Goal: Transaction & Acquisition: Obtain resource

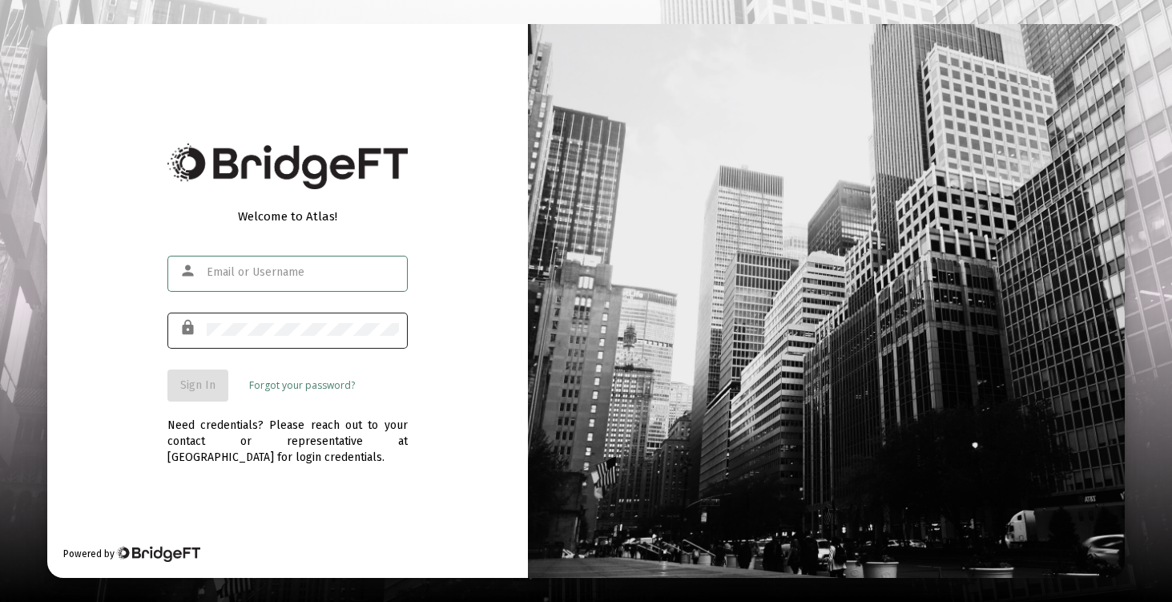
type input "[EMAIL_ADDRESS][DOMAIN_NAME]"
click at [203, 348] on div "lock" at bounding box center [287, 328] width 240 height 39
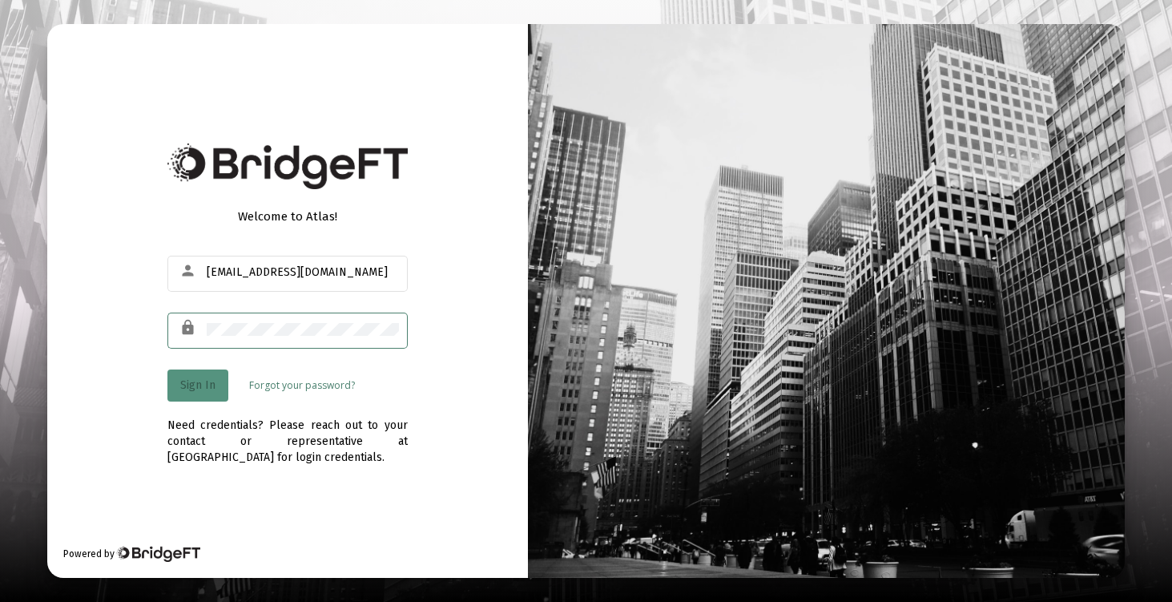
click at [197, 392] on button "Sign In" at bounding box center [197, 385] width 61 height 32
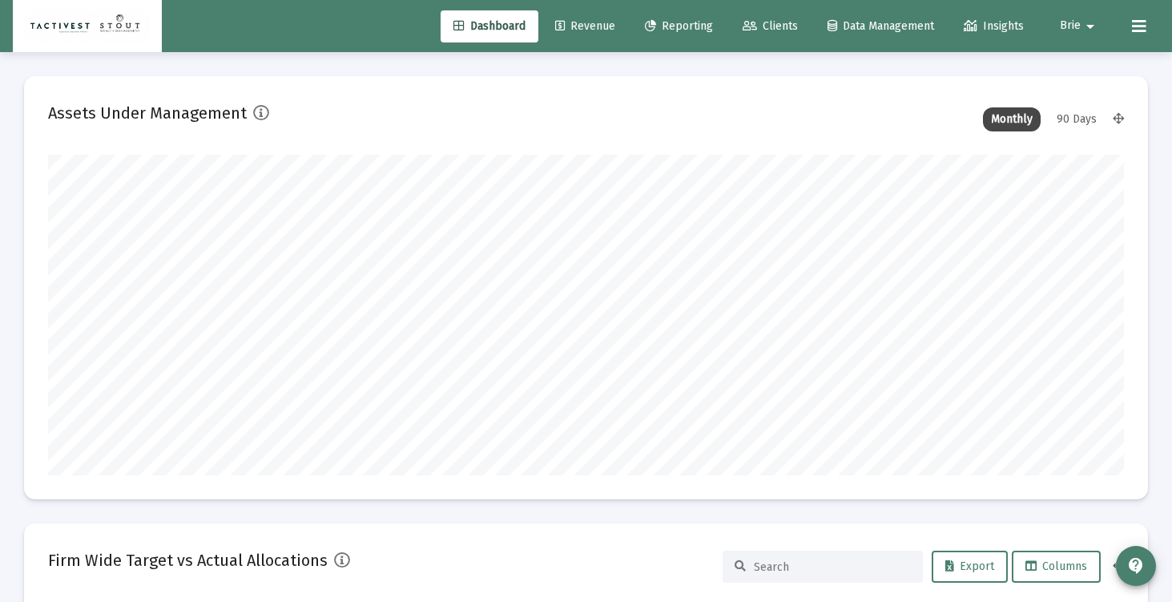
scroll to position [320, 579]
click at [676, 29] on span "Reporting" at bounding box center [679, 26] width 68 height 14
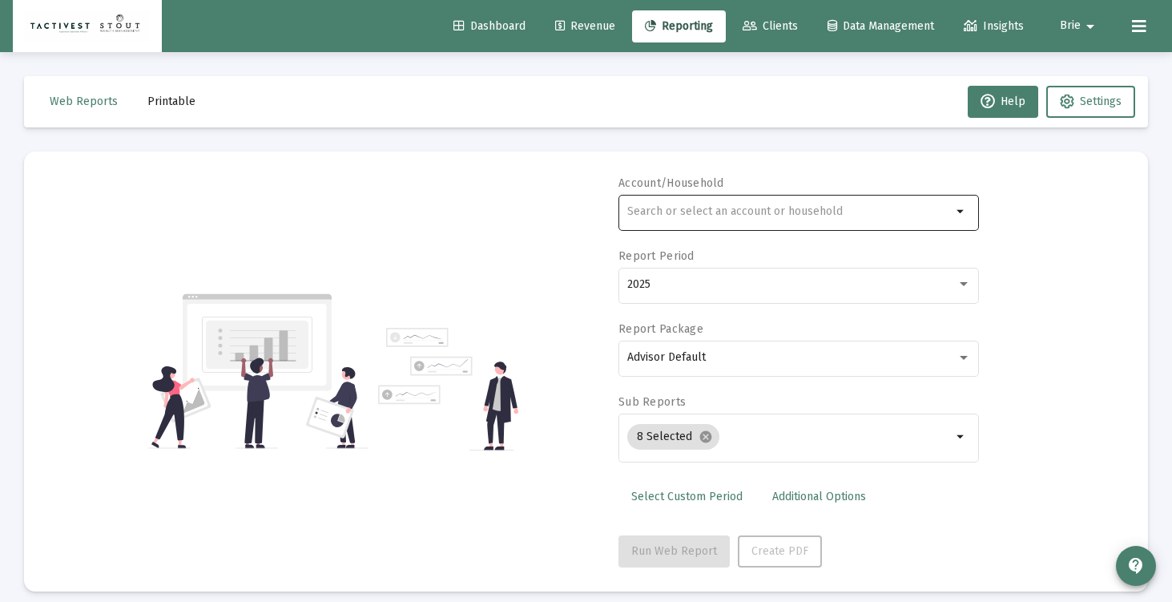
click at [663, 214] on input "text" at bounding box center [789, 211] width 324 height 13
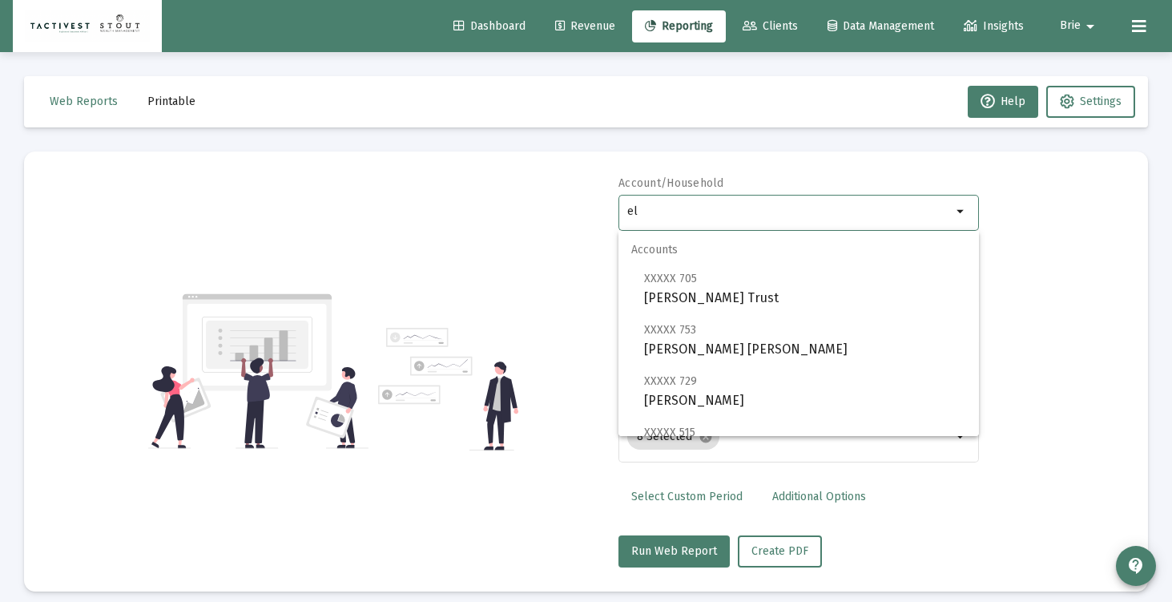
type input "e"
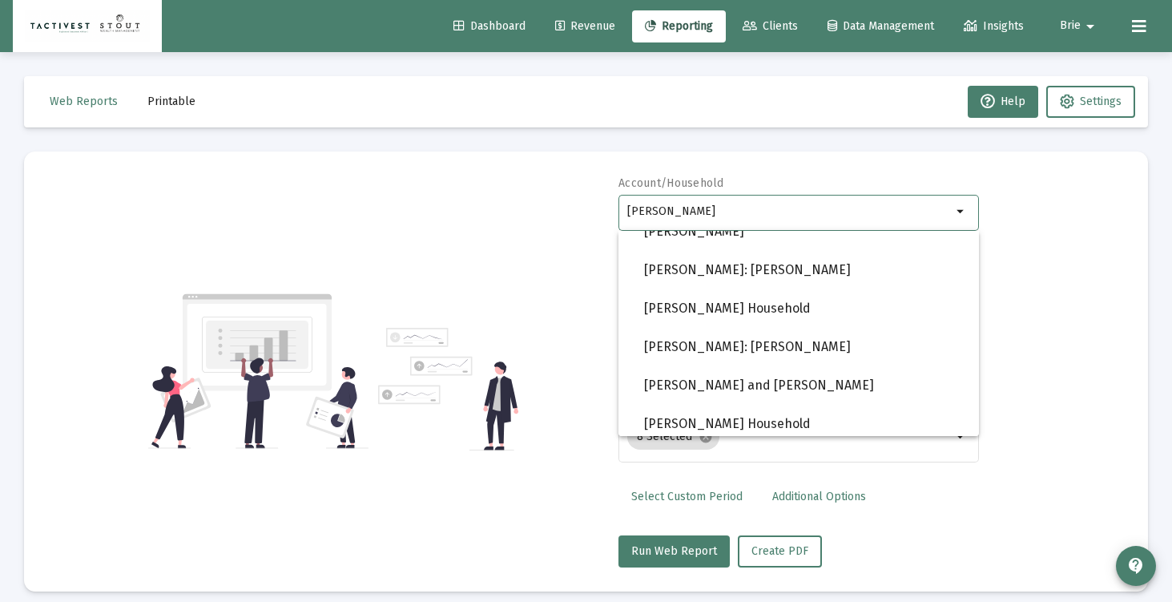
scroll to position [1320, 0]
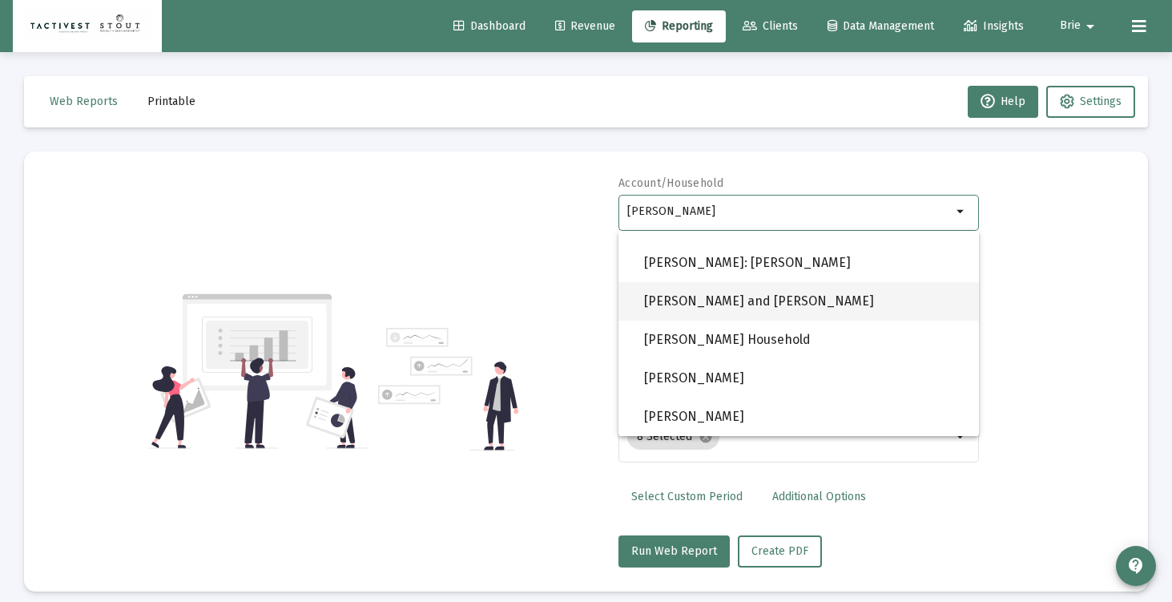
click at [755, 308] on span "[PERSON_NAME] and [PERSON_NAME]" at bounding box center [805, 301] width 322 height 38
type input "[PERSON_NAME] and [PERSON_NAME]"
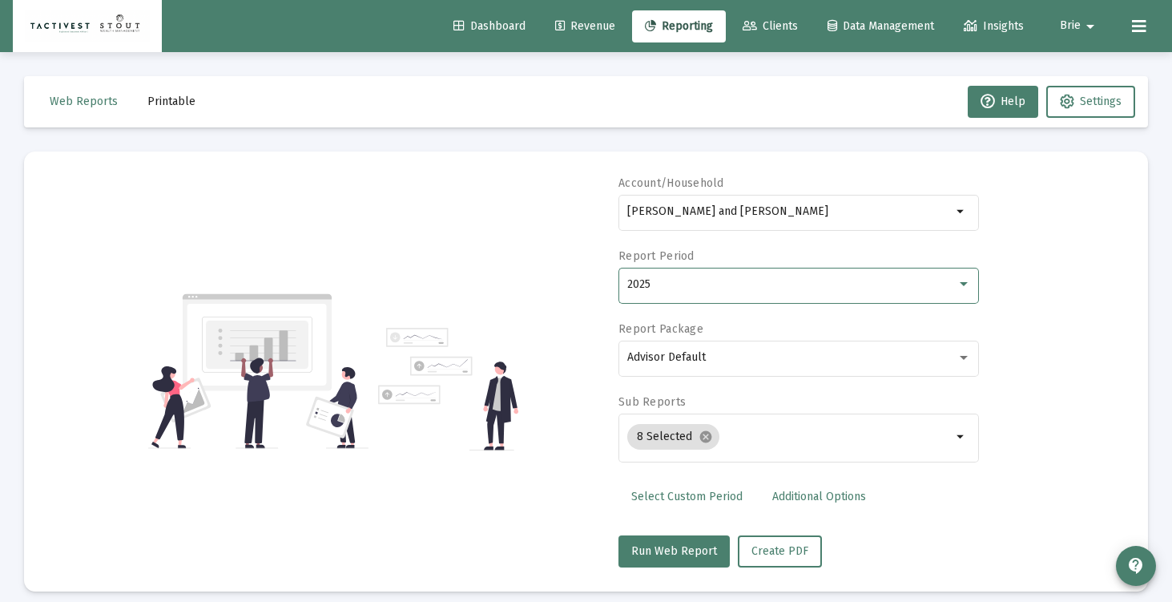
click at [736, 285] on div "2025" at bounding box center [791, 284] width 329 height 13
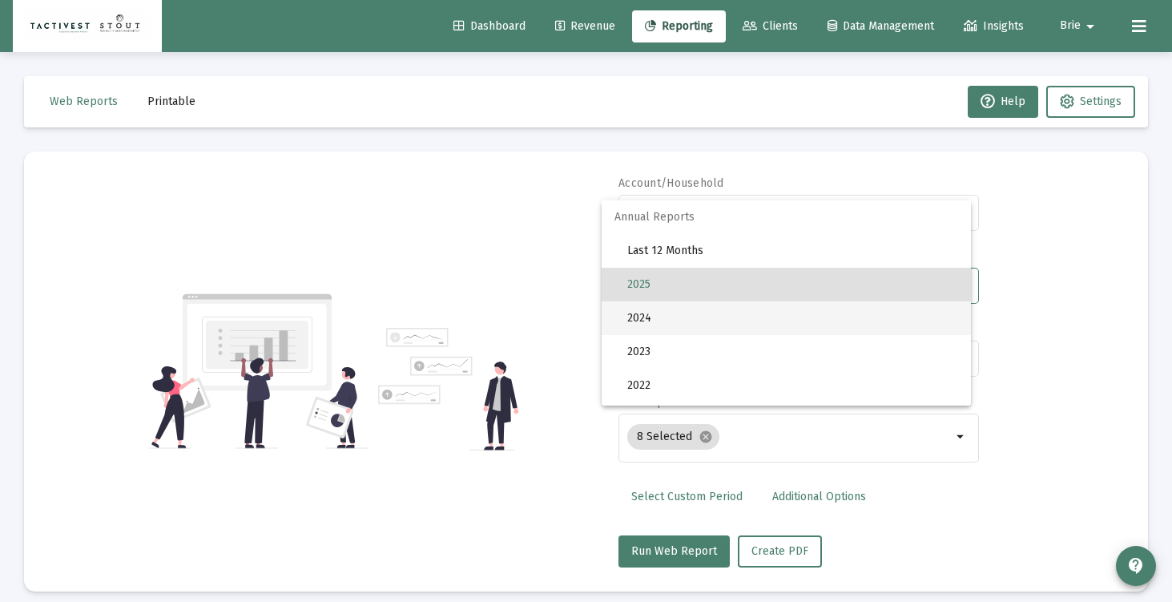
click at [732, 304] on span "2024" at bounding box center [792, 318] width 331 height 34
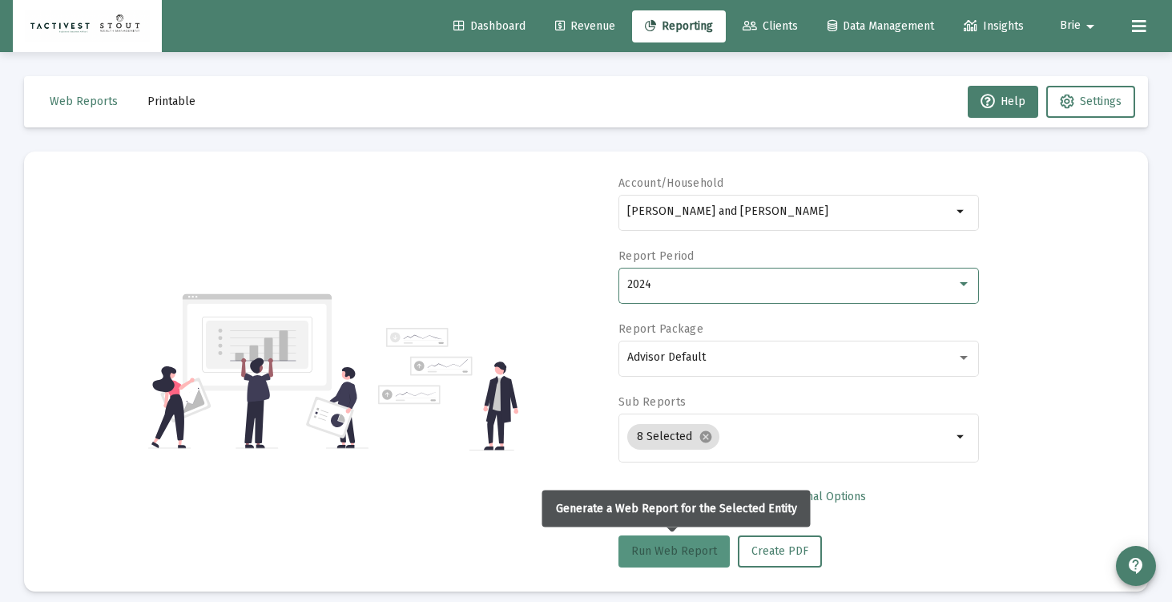
click at [694, 557] on button "Run Web Report" at bounding box center [673, 551] width 111 height 32
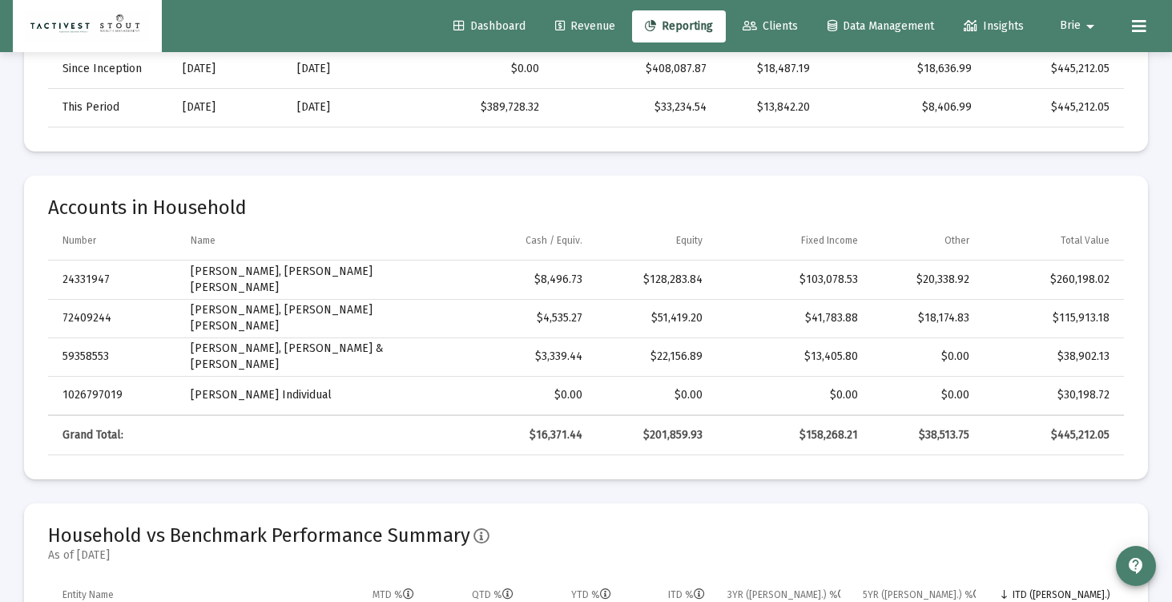
scroll to position [653, 0]
click at [1089, 431] on div "$445,212.05" at bounding box center [1051, 433] width 118 height 16
copy div "445,212.05"
click at [1089, 391] on div "$30,198.72" at bounding box center [1051, 392] width 118 height 16
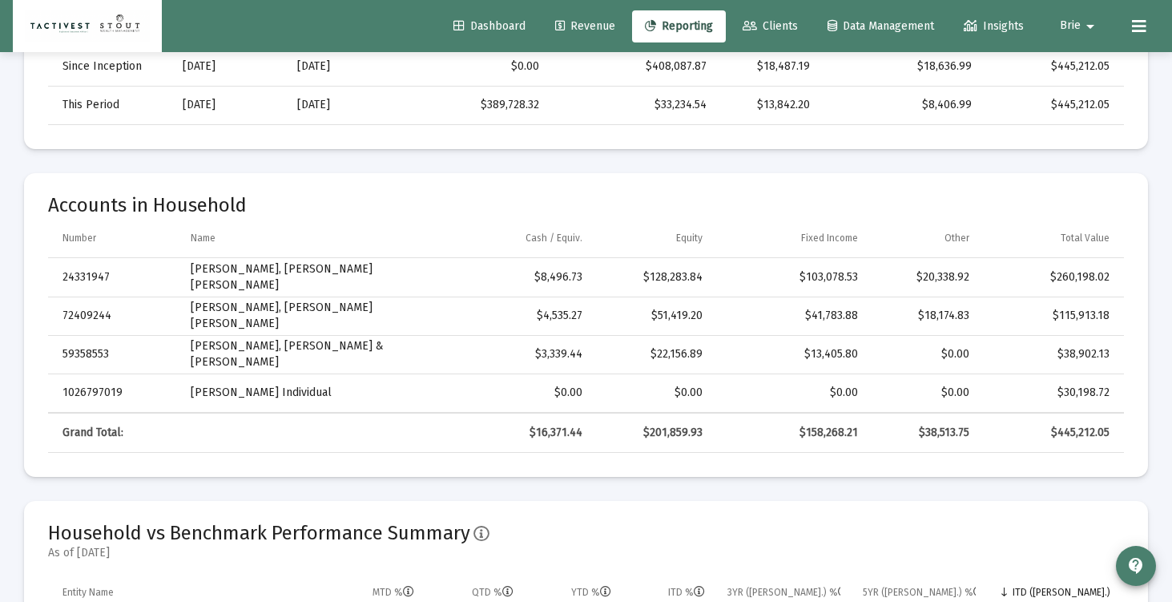
click at [1089, 391] on div "$30,198.72" at bounding box center [1051, 392] width 118 height 16
copy div "30,198.72"
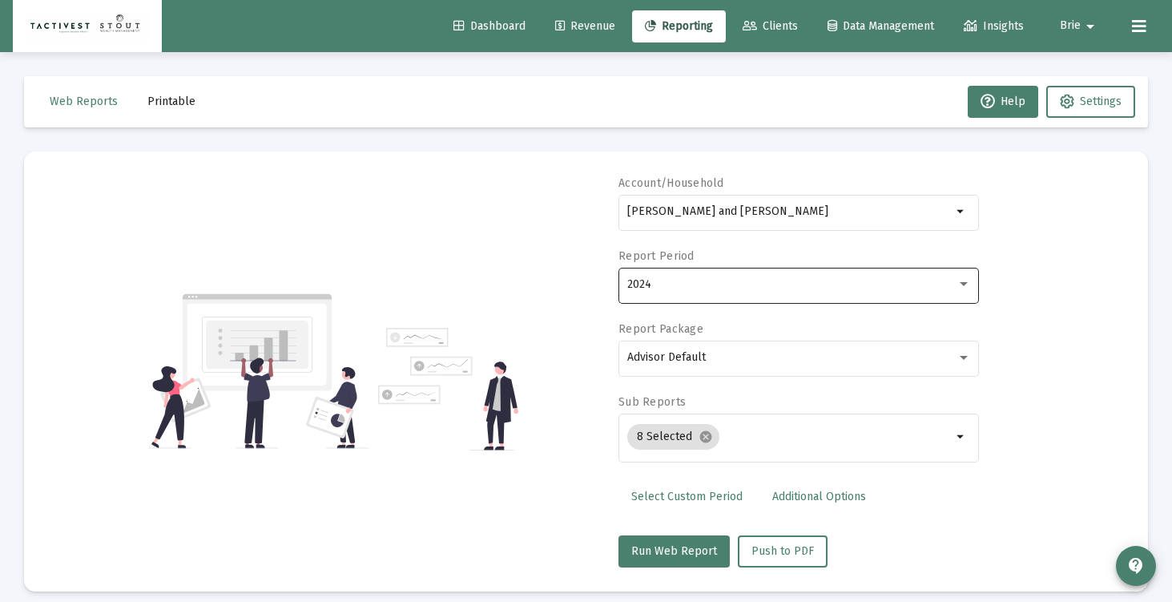
click at [652, 288] on div "2024" at bounding box center [791, 284] width 329 height 13
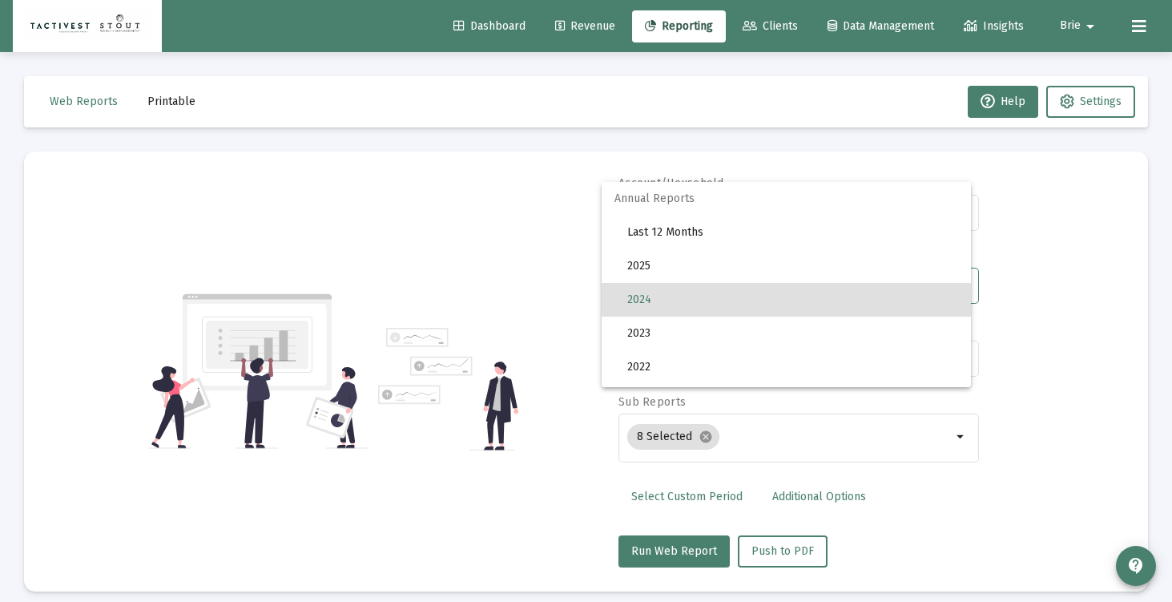
scroll to position [15, 0]
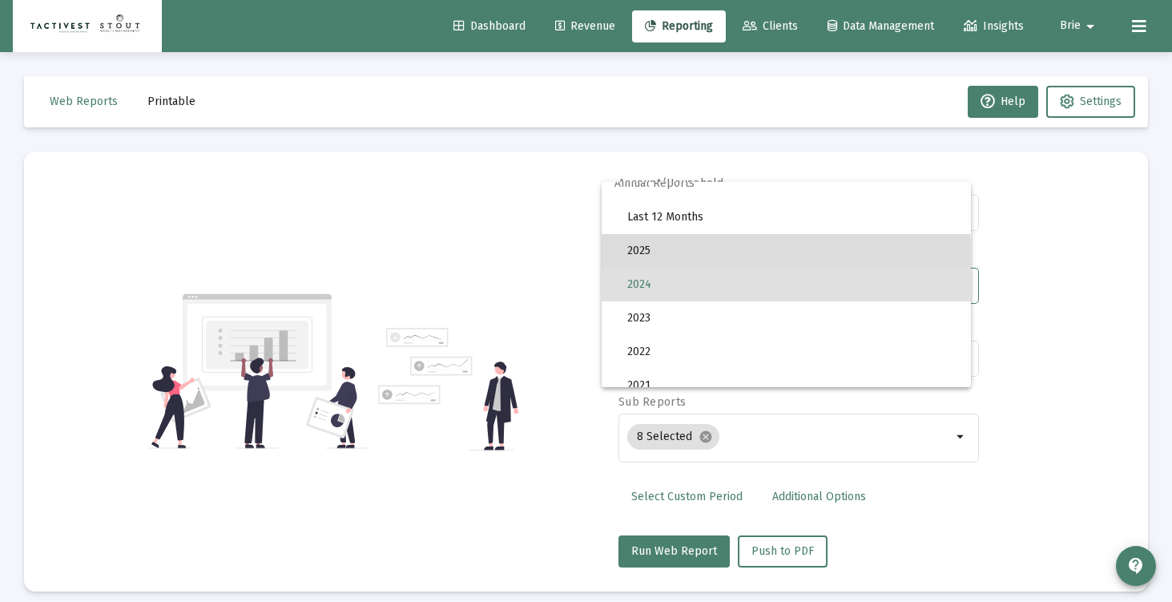
click at [670, 256] on span "2025" at bounding box center [792, 251] width 331 height 34
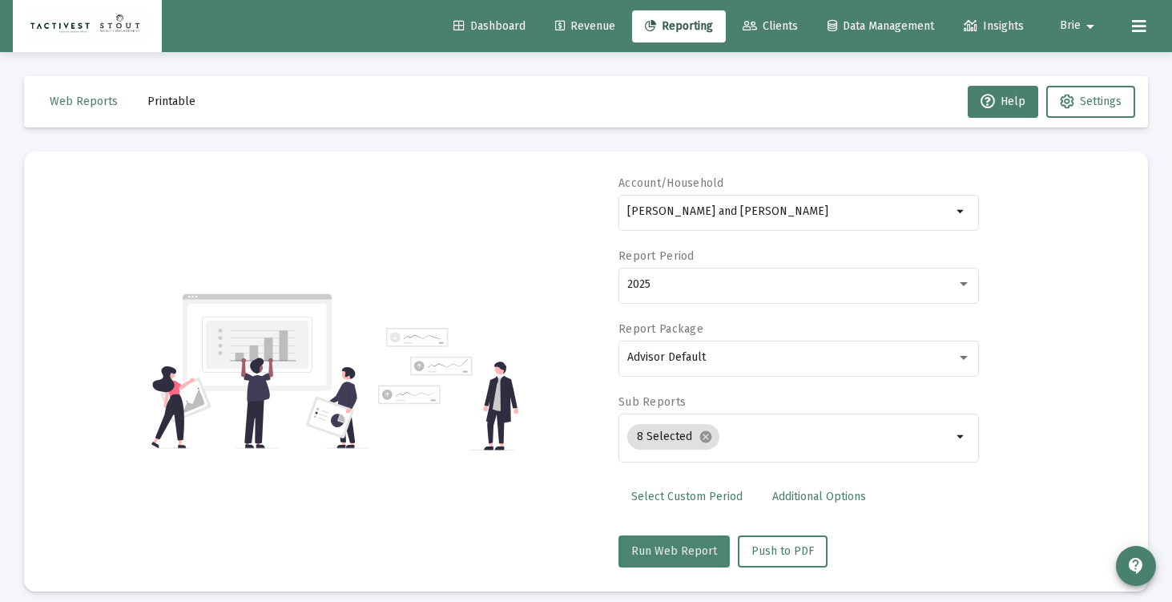
click at [684, 550] on span "Run Web Report" at bounding box center [674, 551] width 86 height 14
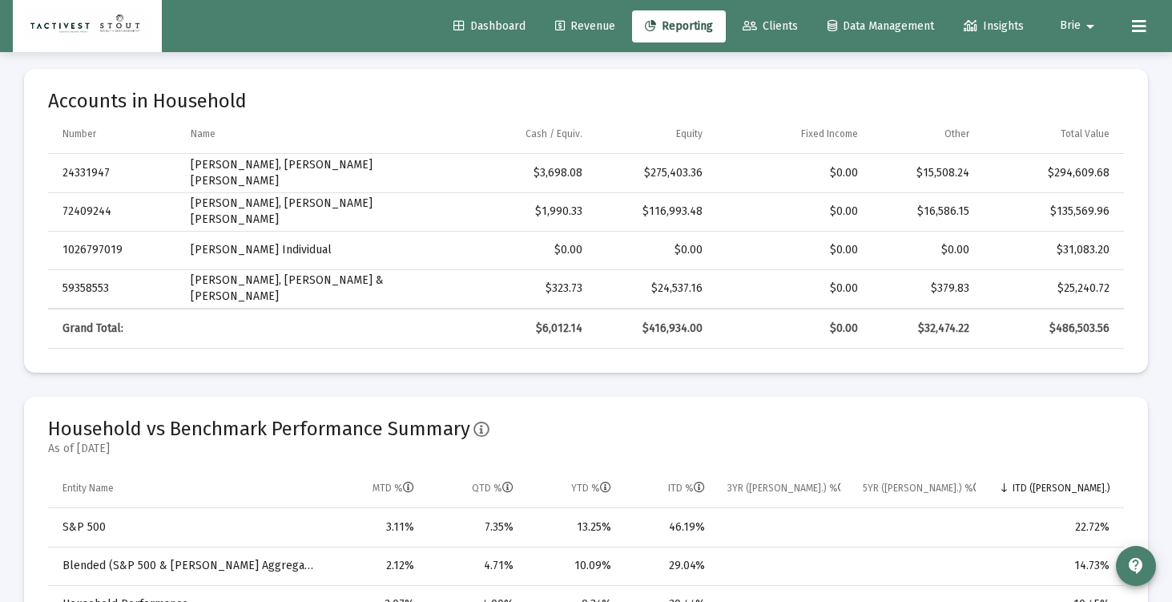
scroll to position [0, 0]
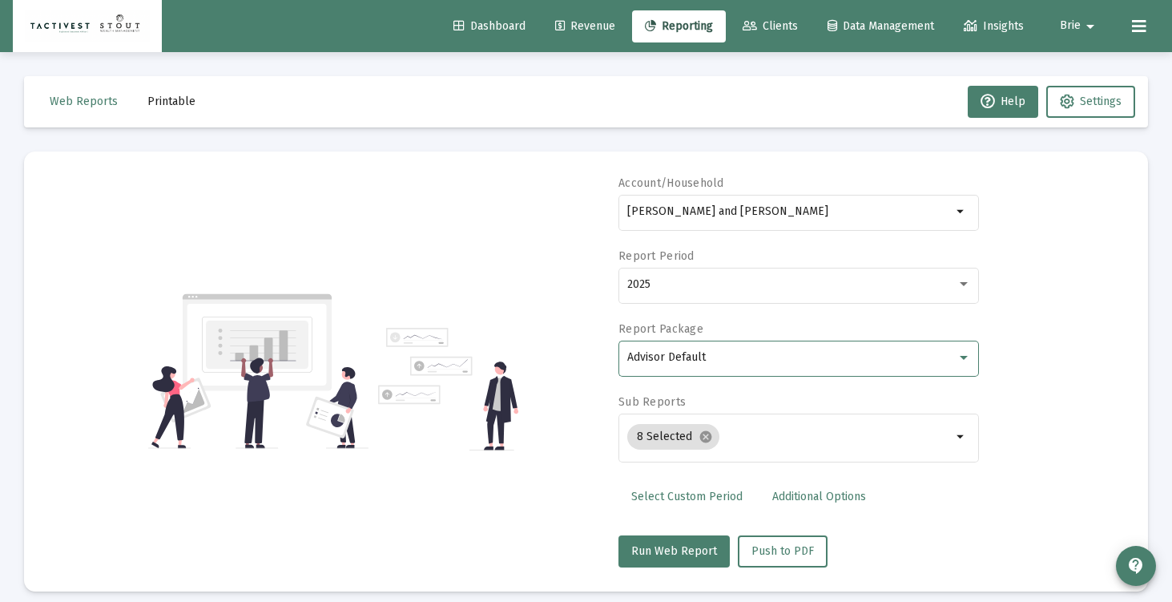
click at [753, 357] on div "Advisor Default" at bounding box center [791, 357] width 329 height 13
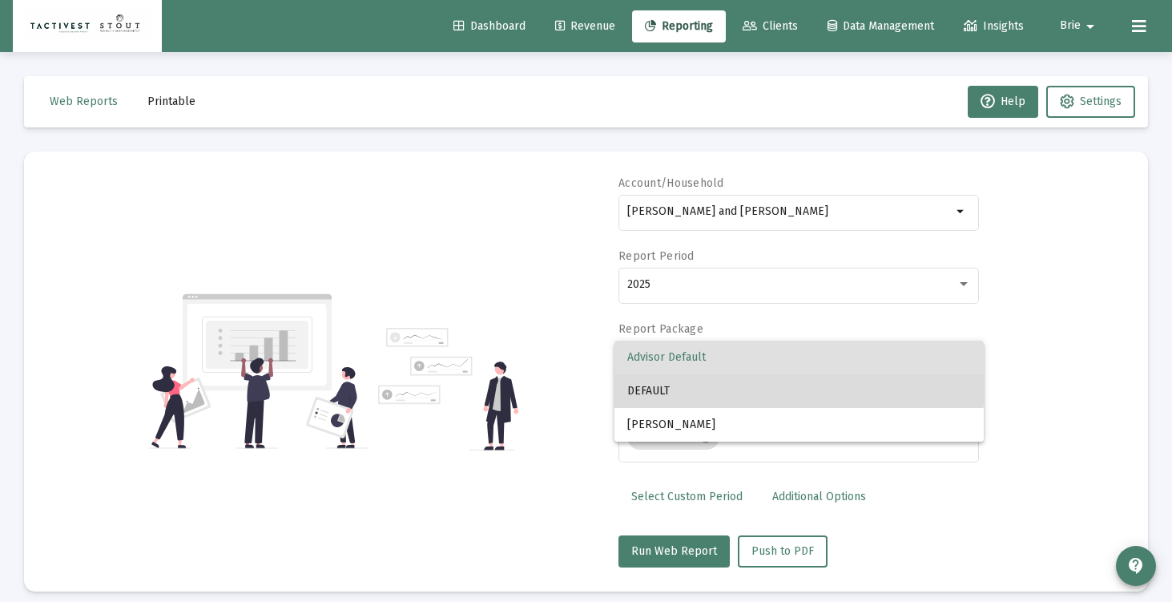
click at [749, 384] on span "DEFAULT" at bounding box center [799, 391] width 344 height 34
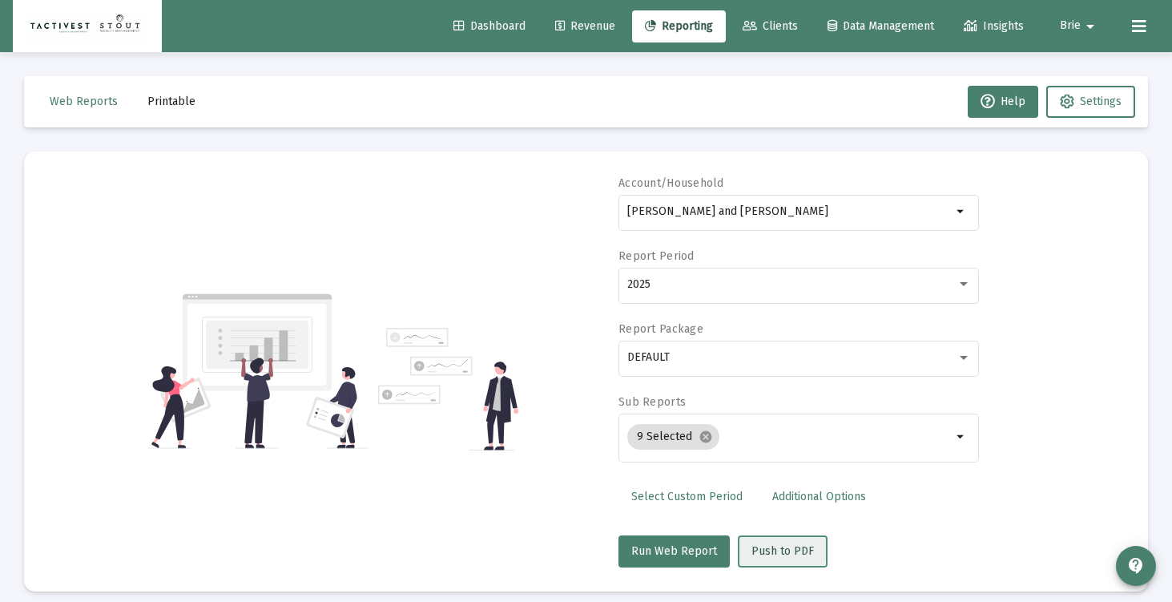
click at [761, 543] on button "Push to PDF" at bounding box center [783, 551] width 90 height 32
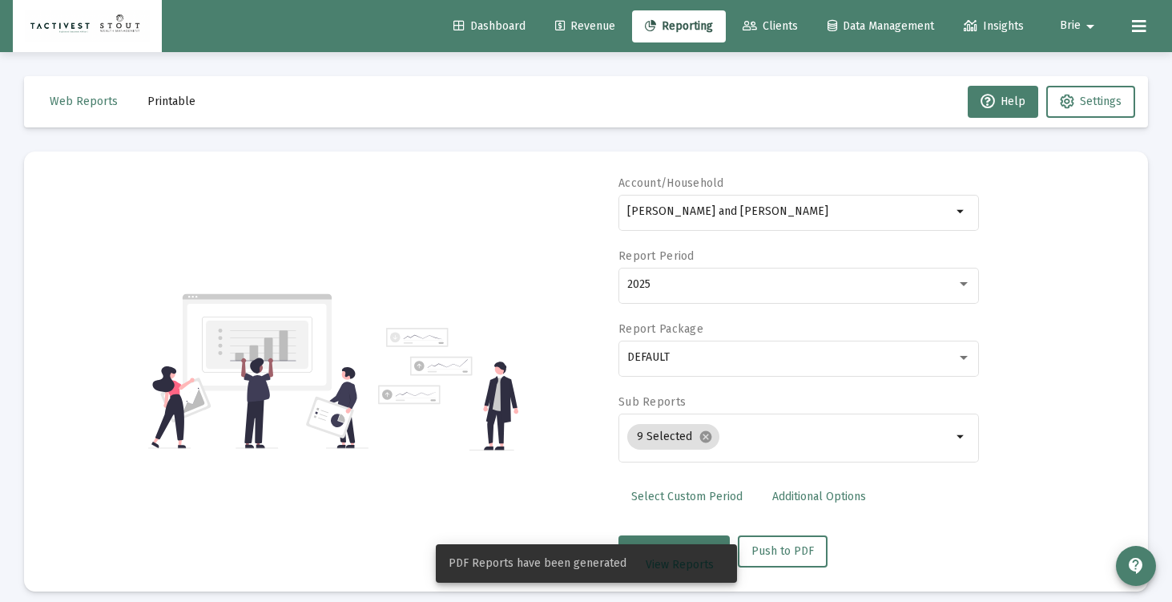
click at [182, 98] on span "Printable" at bounding box center [171, 102] width 48 height 14
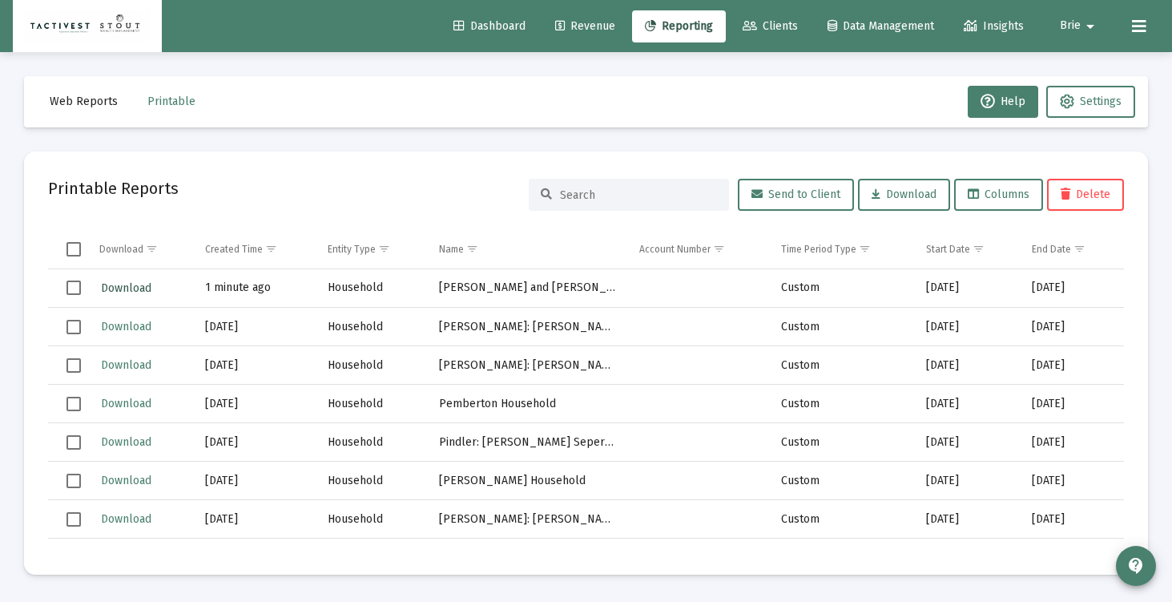
click at [134, 292] on span "Download" at bounding box center [126, 288] width 50 height 14
